Goal: Find specific page/section

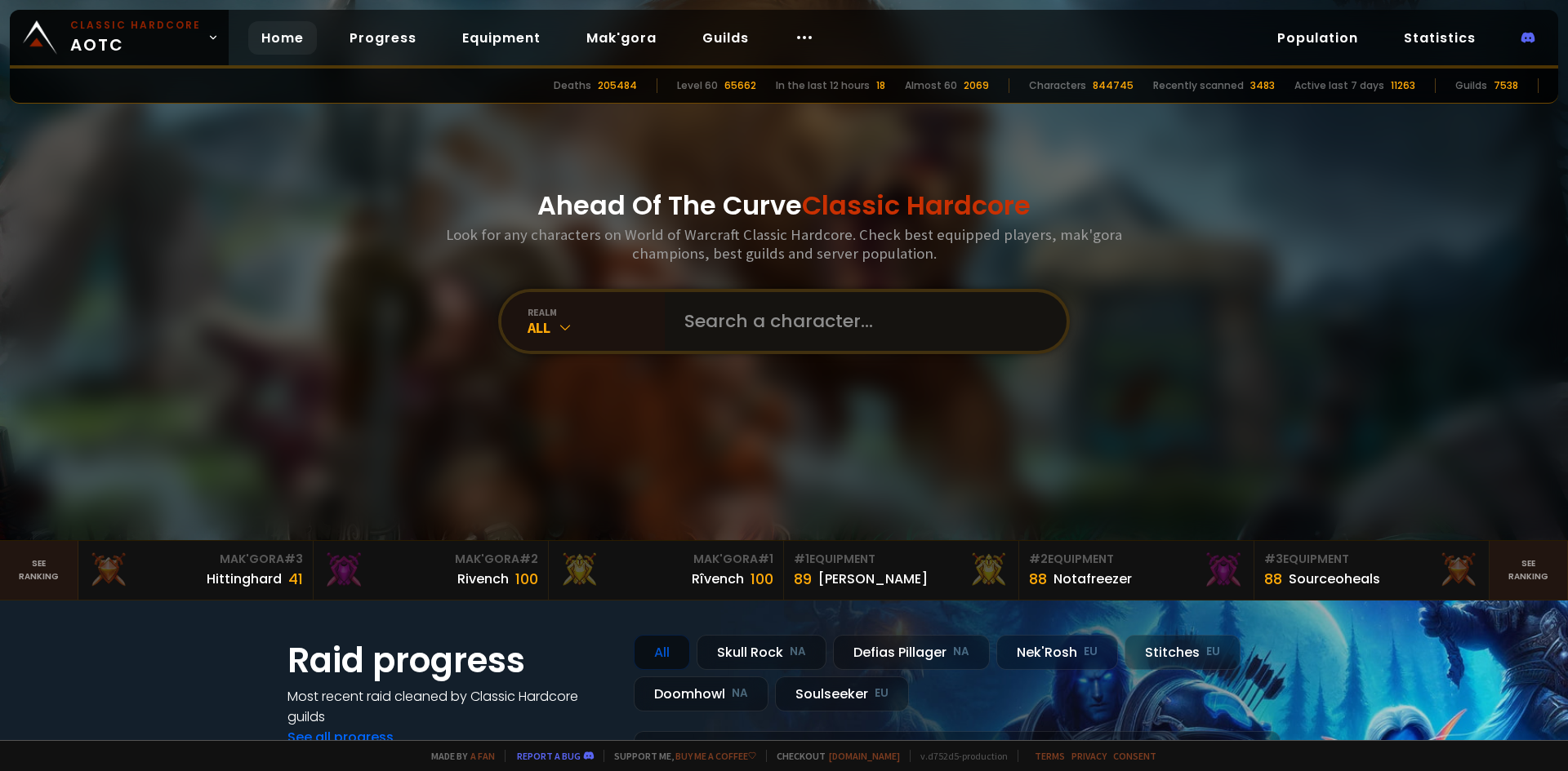
click at [759, 332] on input "text" at bounding box center [861, 321] width 372 height 59
type input "siodan"
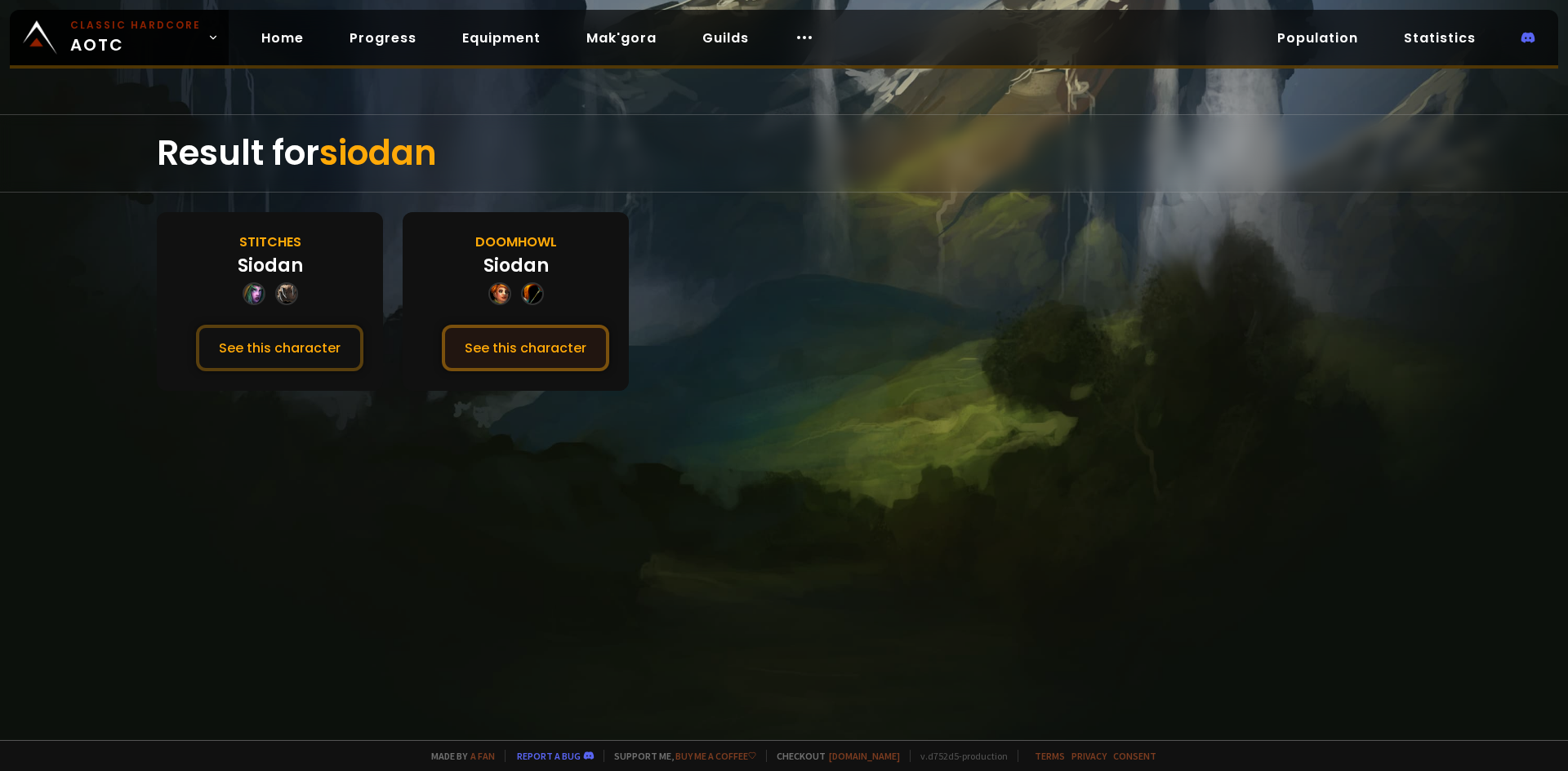
click at [540, 345] on button "See this character" at bounding box center [525, 348] width 167 height 47
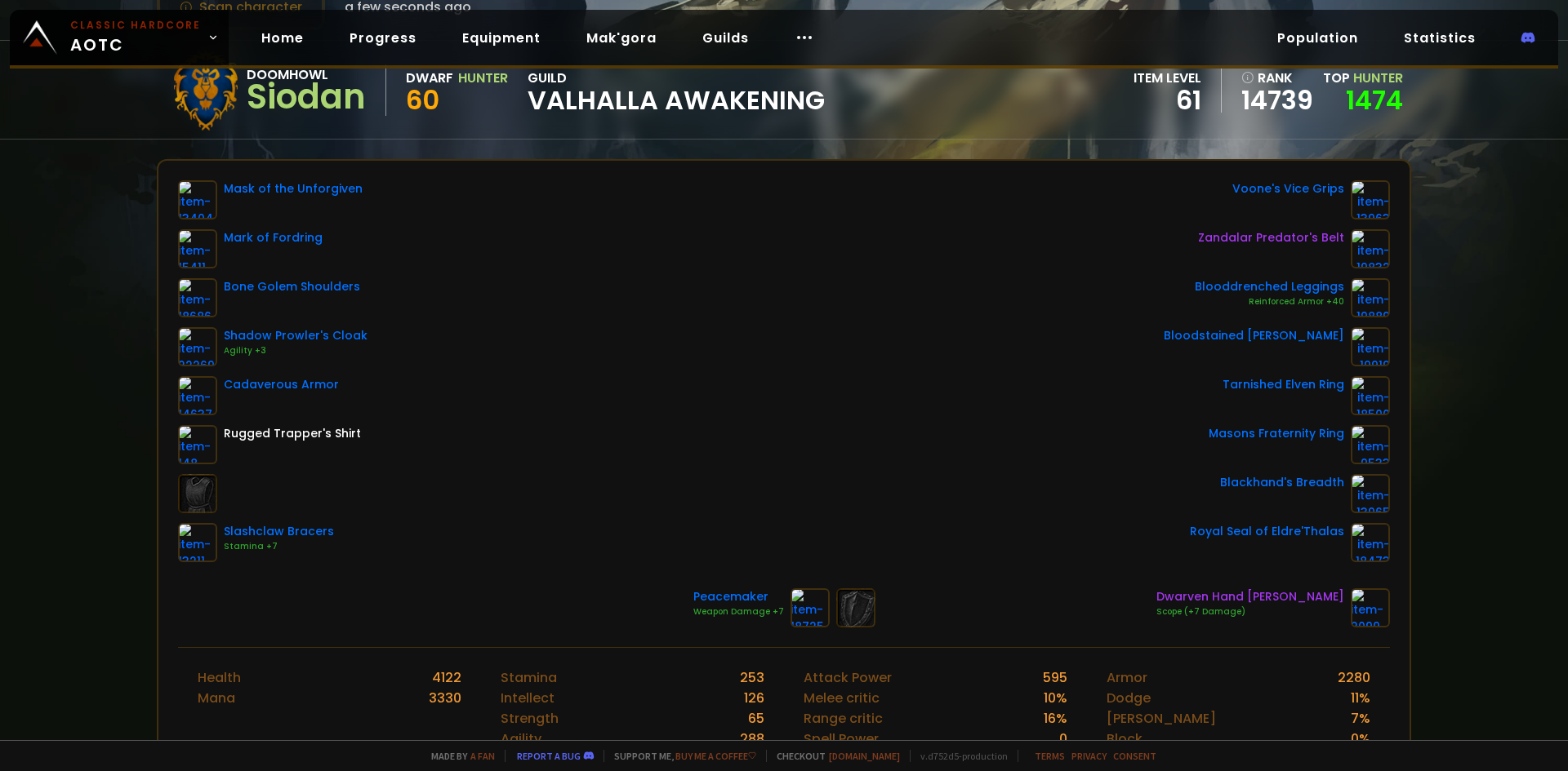
scroll to position [163, 0]
